Goal: Information Seeking & Learning: Learn about a topic

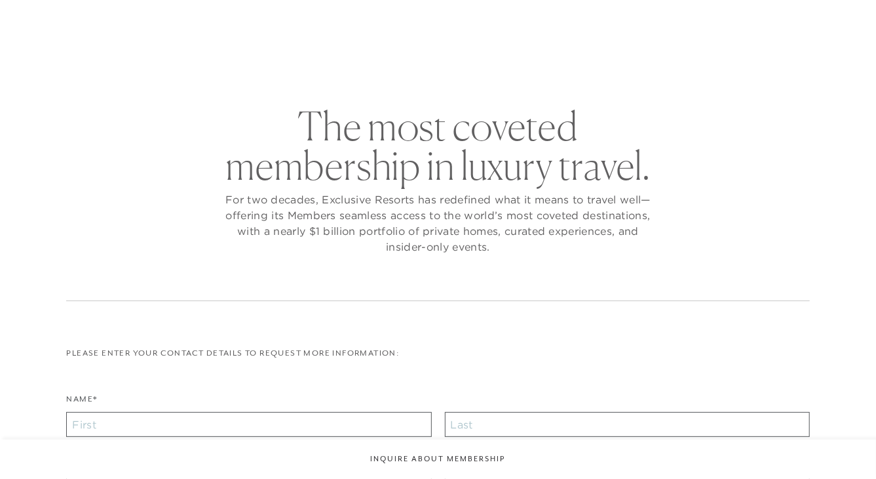
checkbox input "false"
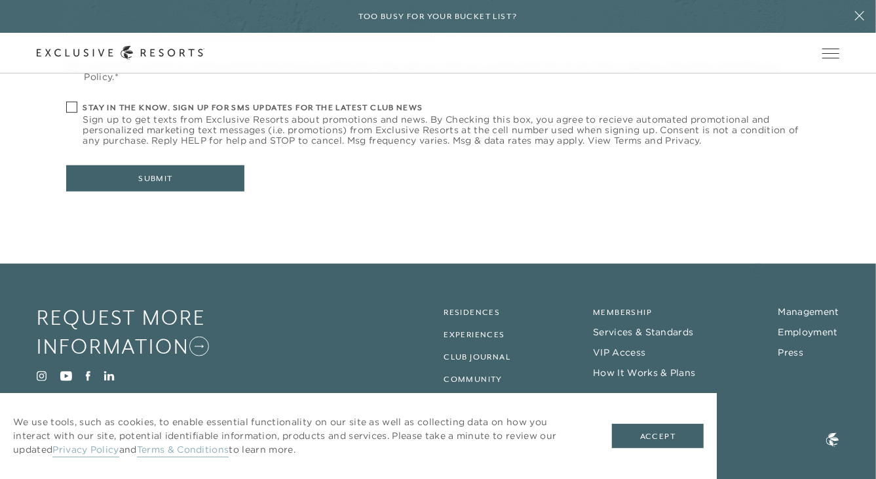
scroll to position [591, 0]
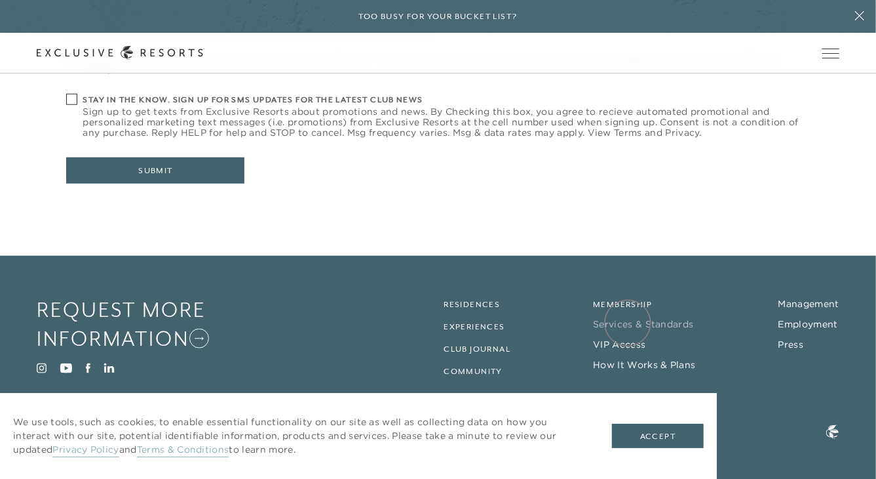
click at [628, 323] on link "Services & Standards" at bounding box center [643, 324] width 100 height 12
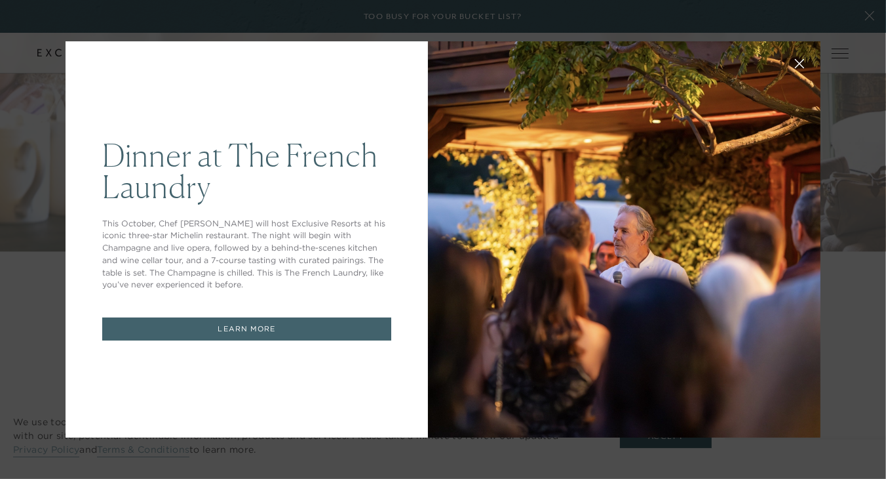
click at [250, 326] on link "LEARN MORE" at bounding box center [246, 328] width 289 height 23
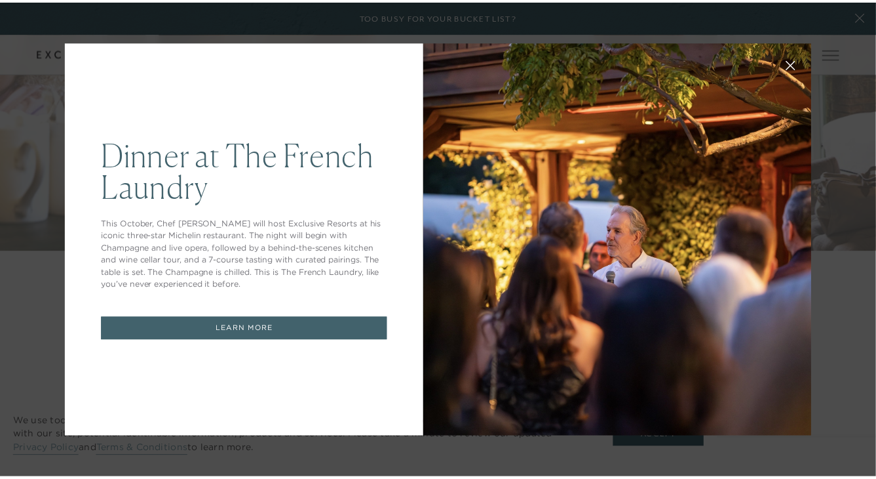
scroll to position [3552, 0]
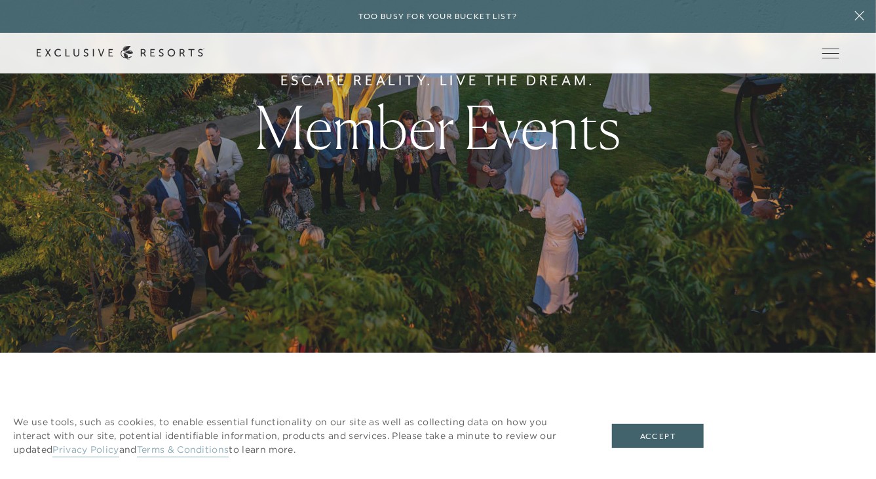
scroll to position [131, 0]
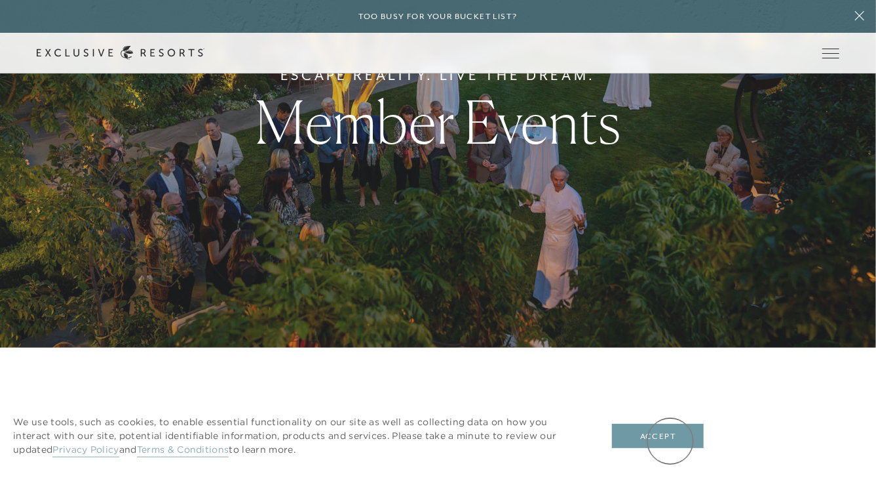
click at [671, 441] on button "Accept" at bounding box center [658, 435] width 92 height 25
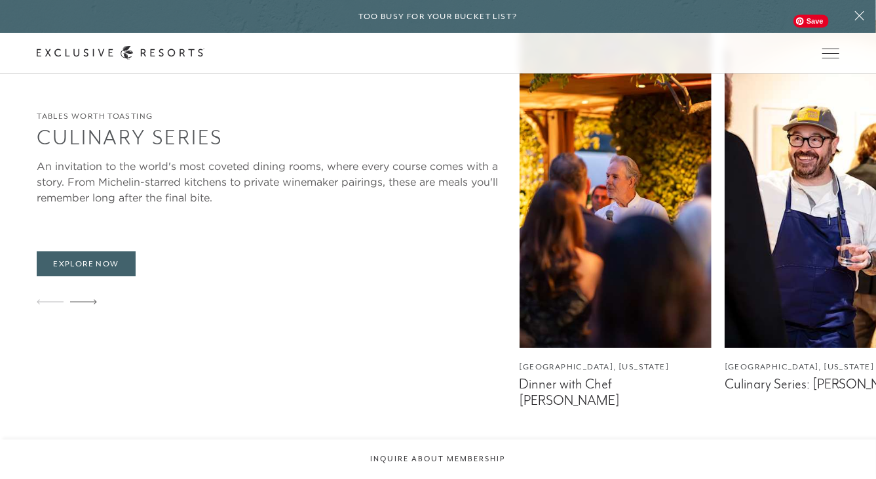
scroll to position [2098, 0]
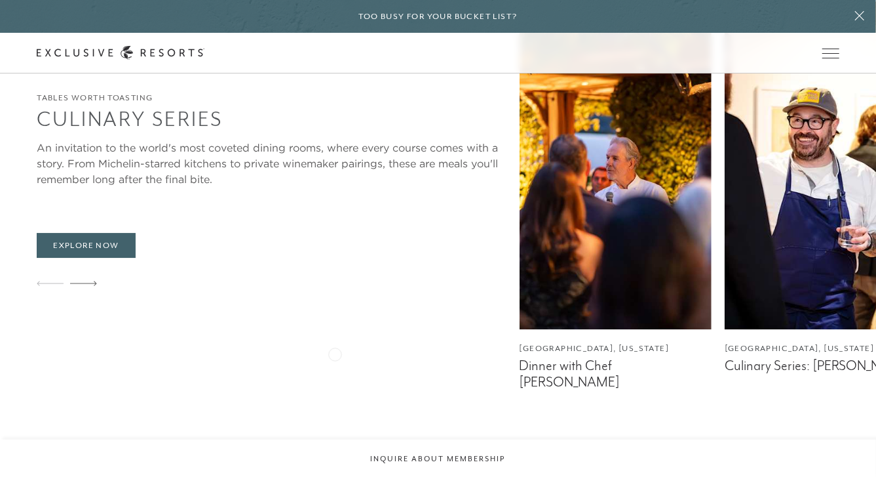
click at [520, 357] on figcaption "Dinner with Chef [PERSON_NAME]" at bounding box center [616, 373] width 192 height 33
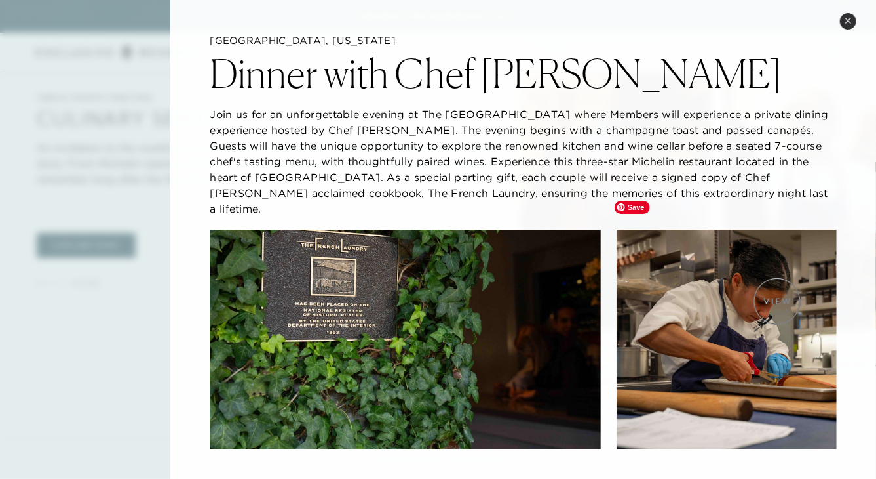
scroll to position [0, 0]
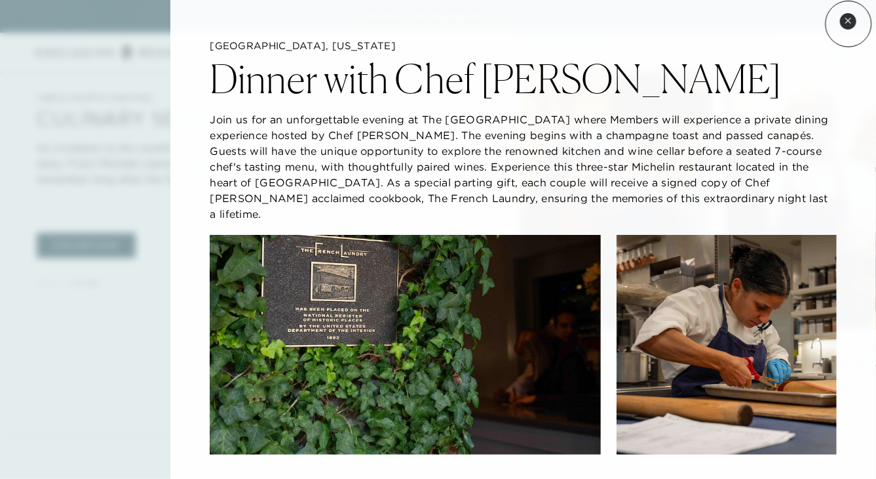
click at [849, 24] on icon at bounding box center [848, 20] width 7 height 7
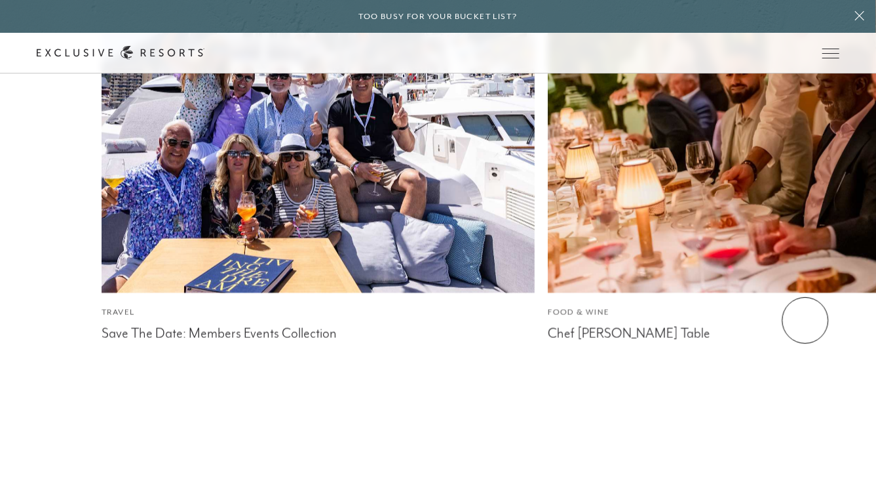
scroll to position [6425, 0]
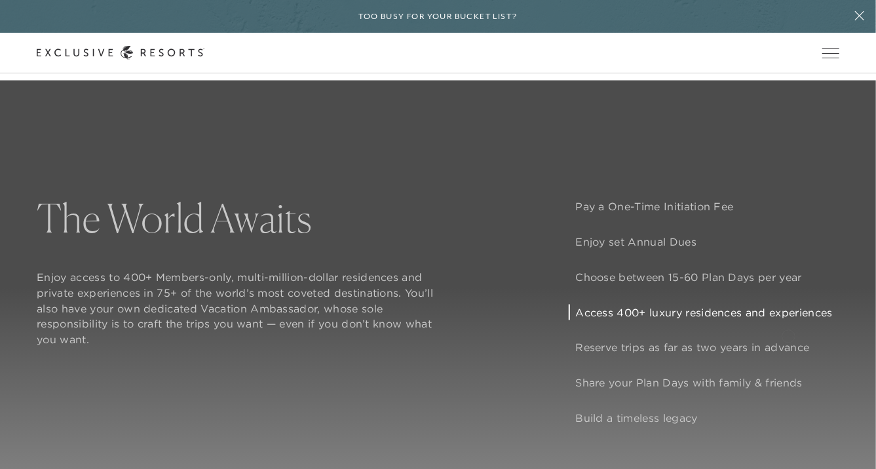
scroll to position [983, 0]
